Goal: Check status: Check status

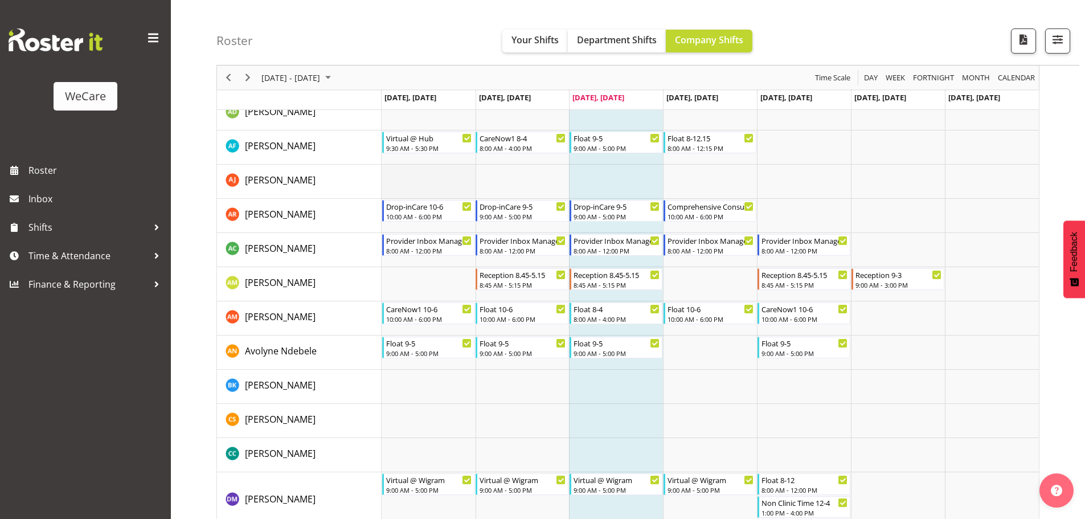
scroll to position [3189, 0]
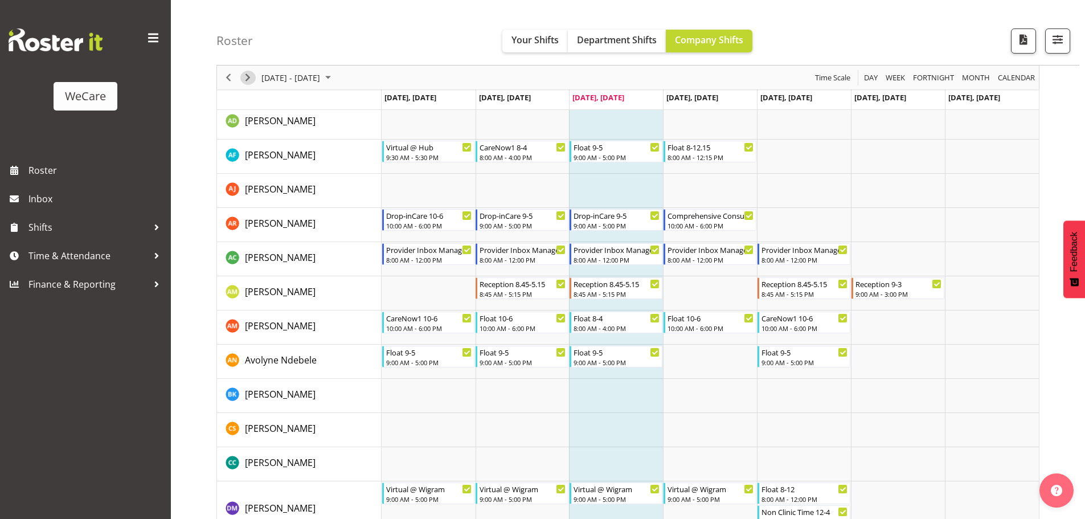
click at [249, 74] on span "Next" at bounding box center [248, 78] width 14 height 14
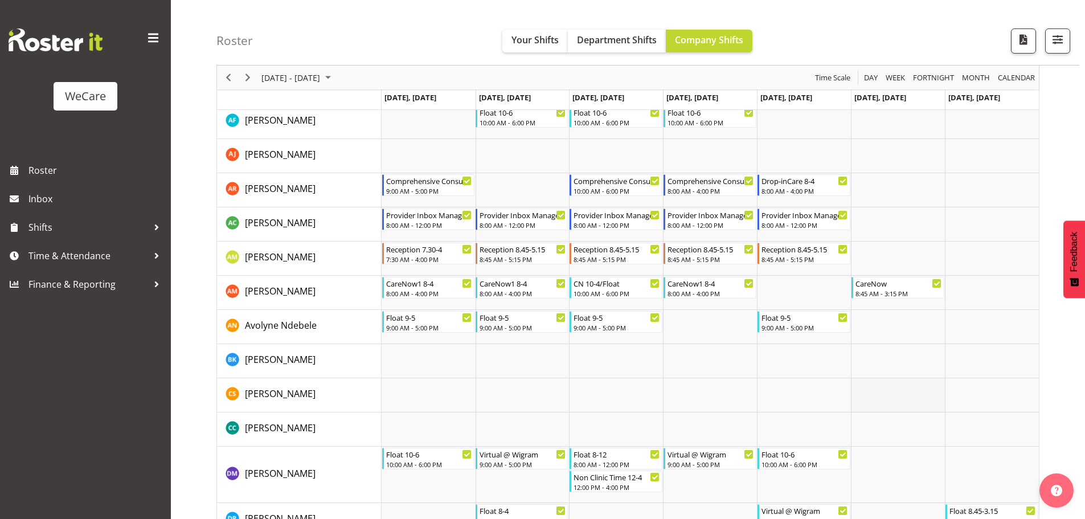
scroll to position [3303, 0]
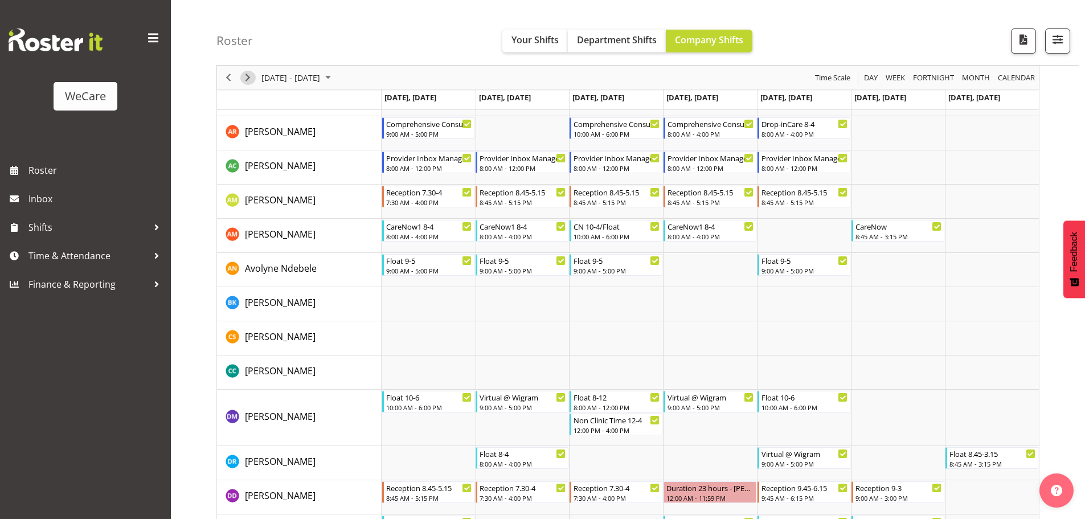
drag, startPoint x: 244, startPoint y: 73, endPoint x: 719, endPoint y: 285, distance: 520.2
click at [244, 73] on span "Next" at bounding box center [248, 78] width 14 height 14
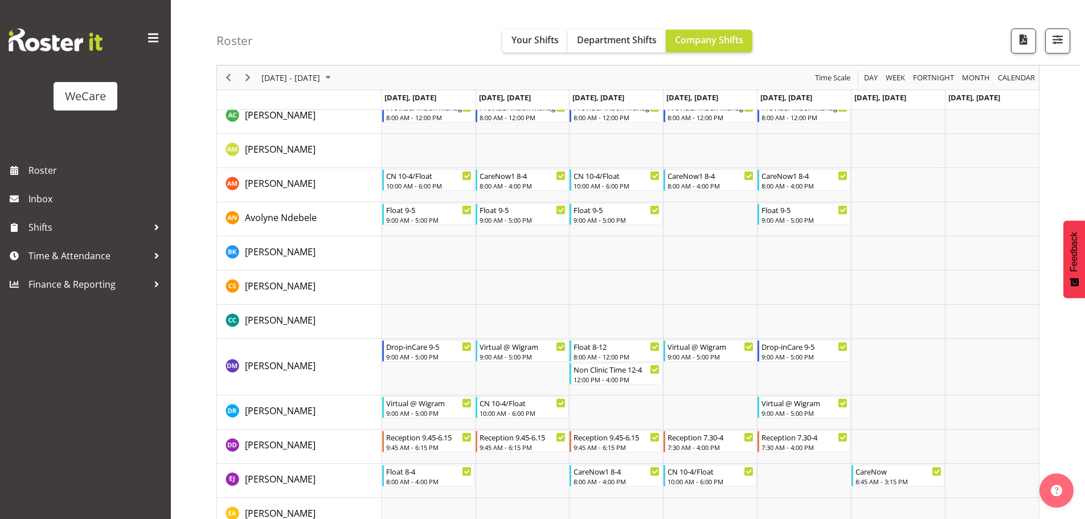
scroll to position [3246, 0]
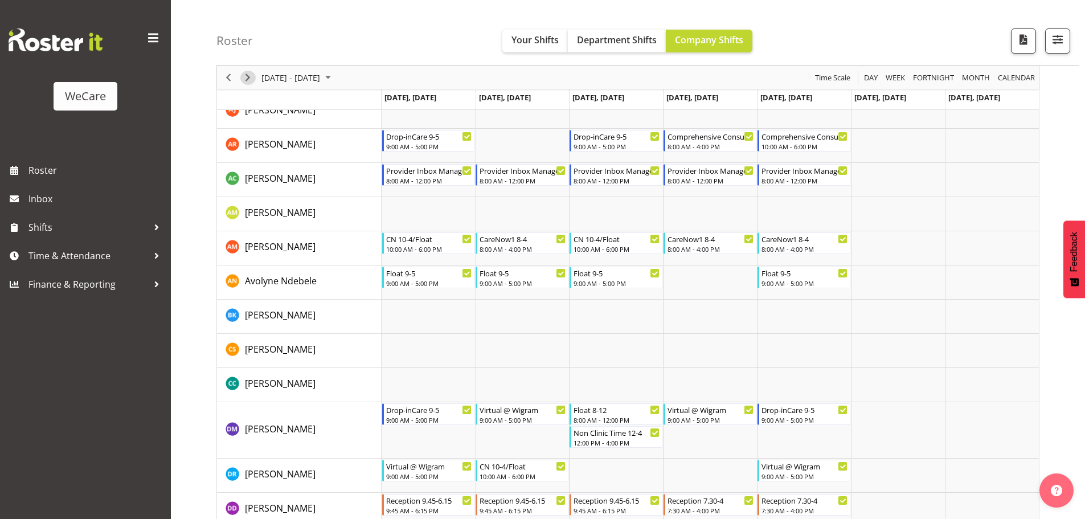
click at [248, 73] on span "Next" at bounding box center [248, 78] width 14 height 14
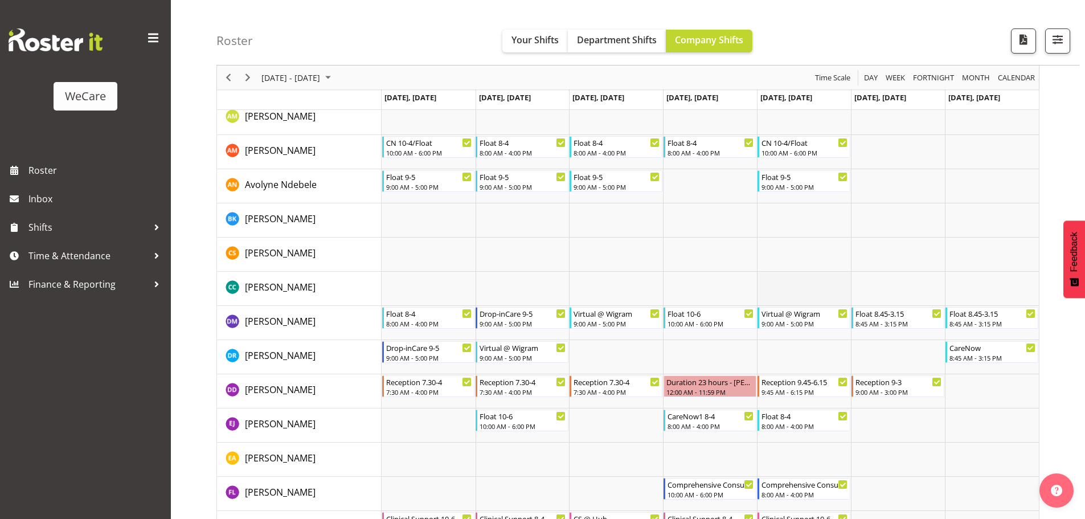
scroll to position [3360, 0]
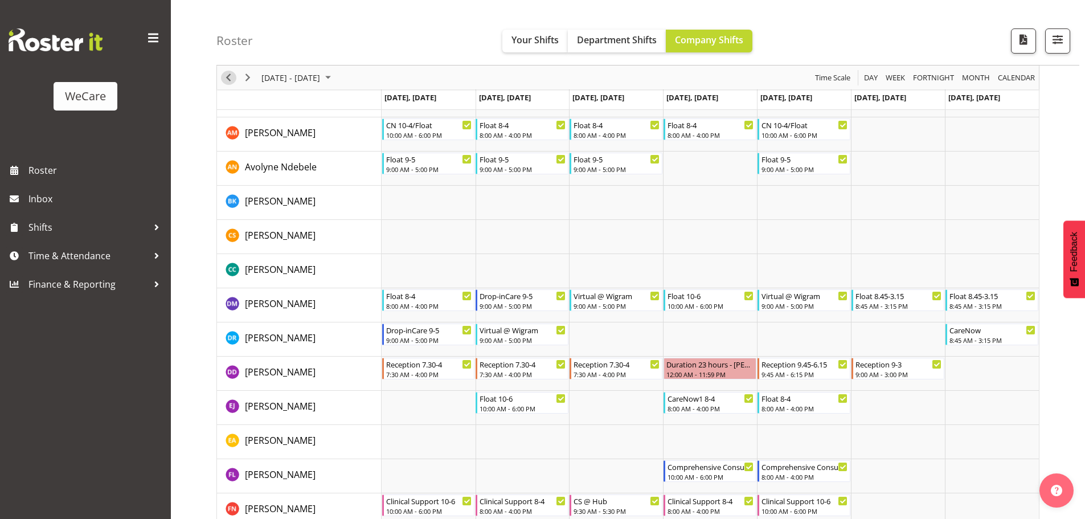
click at [229, 77] on span "Previous" at bounding box center [229, 78] width 14 height 14
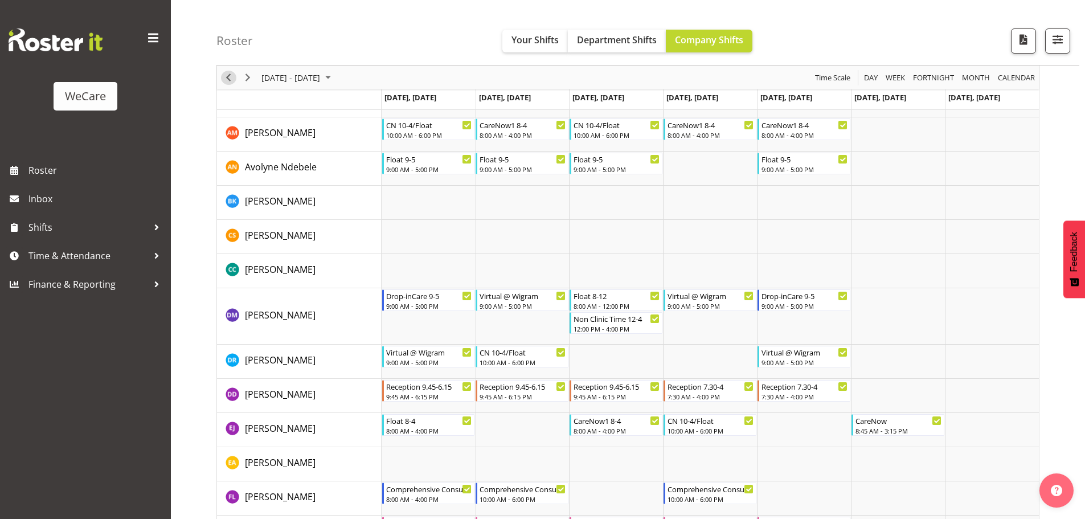
click at [234, 80] on span "Previous" at bounding box center [229, 78] width 14 height 14
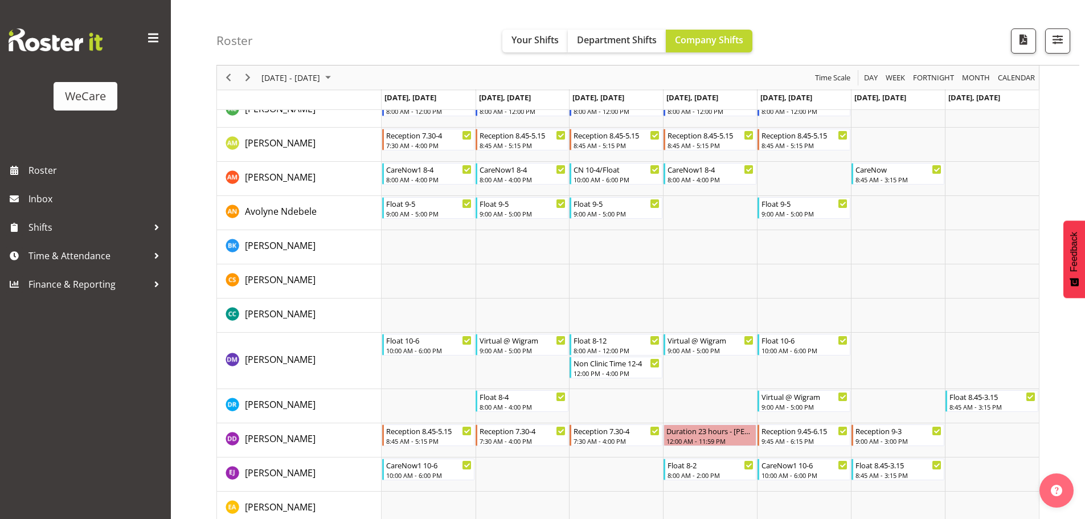
scroll to position [3404, 0]
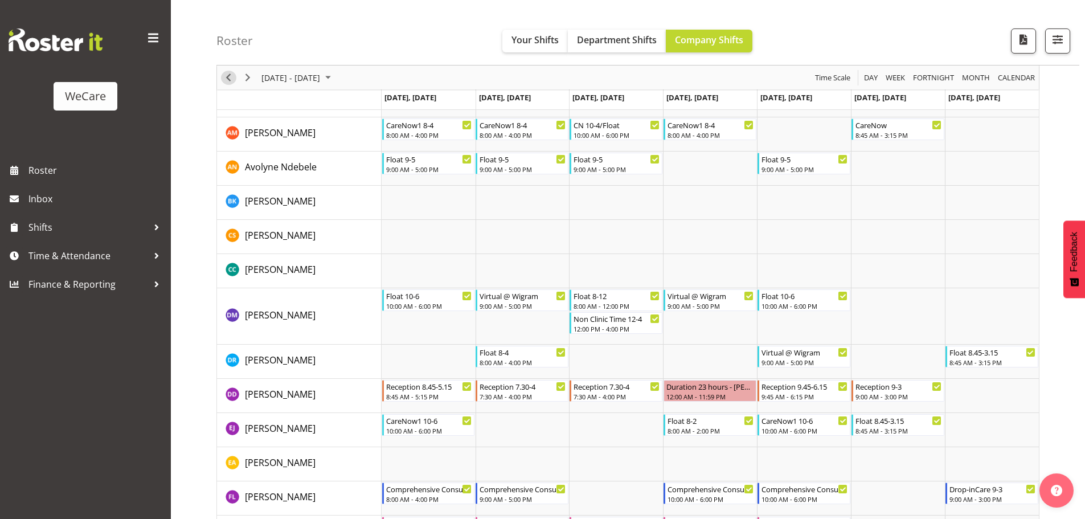
click at [0, 0] on div "Timeline Week of September 3, 2025" at bounding box center [0, 0] width 0 height 0
click at [228, 80] on span "Previous" at bounding box center [229, 78] width 14 height 14
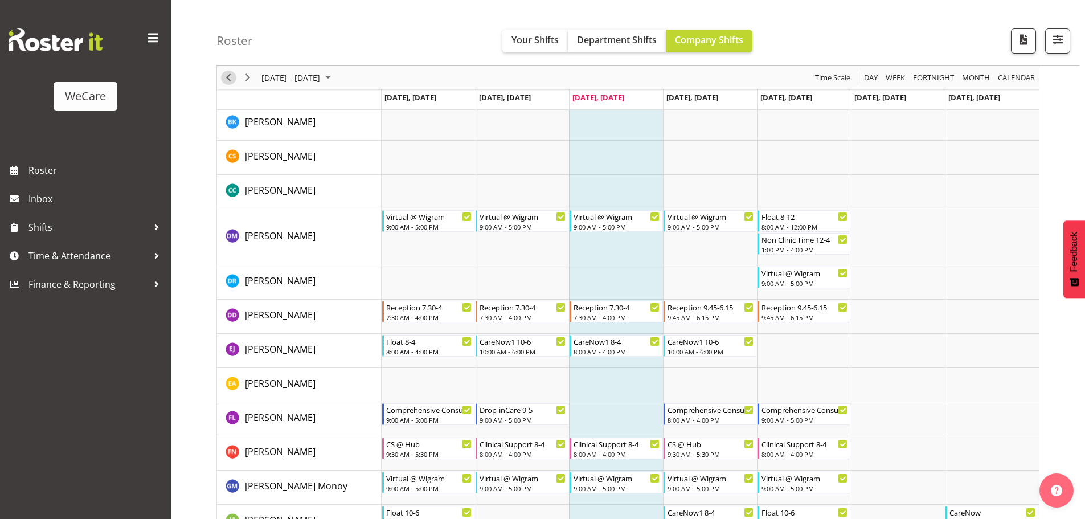
scroll to position [3483, 0]
